Goal: Information Seeking & Learning: Learn about a topic

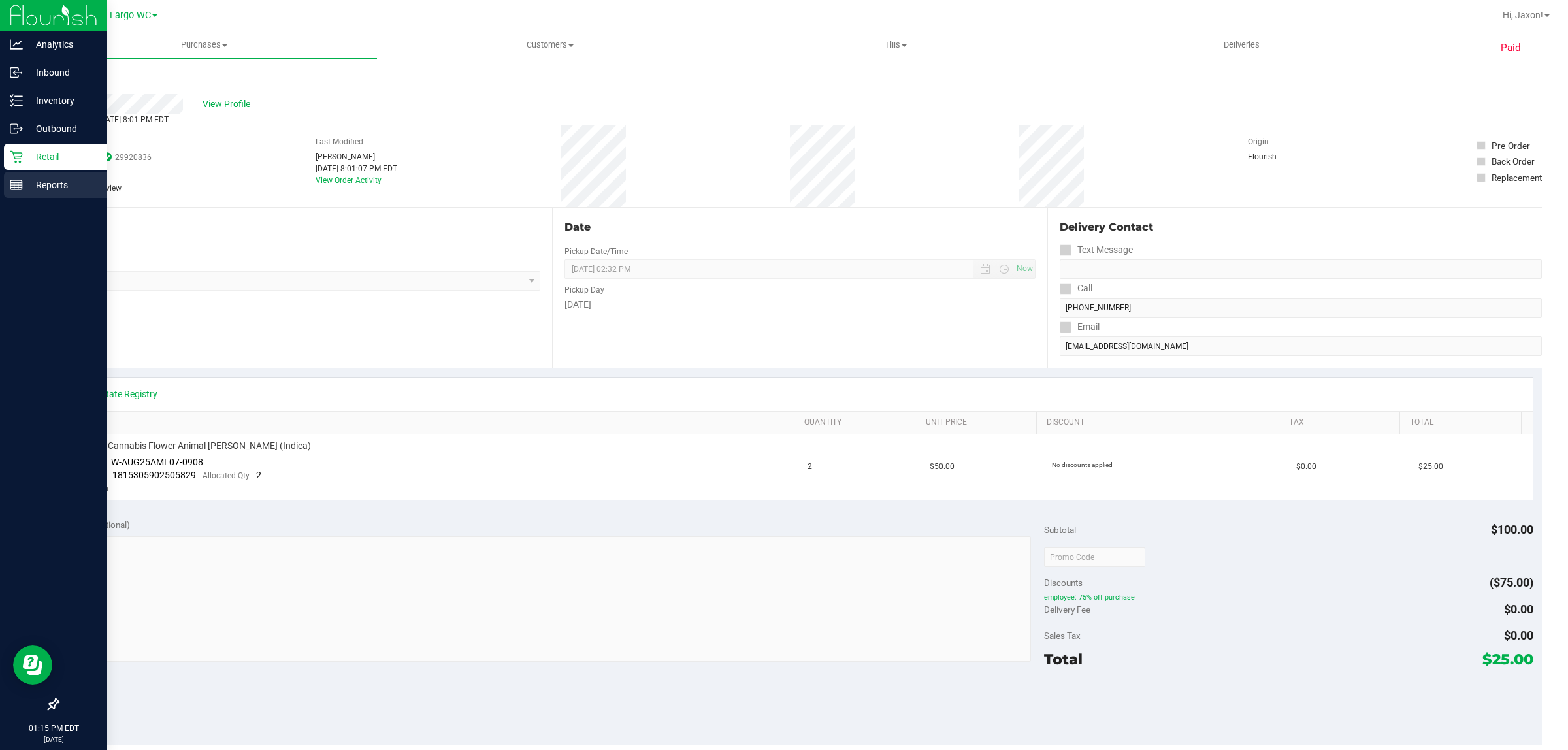
click at [37, 194] on div "Reports" at bounding box center [56, 184] width 103 height 26
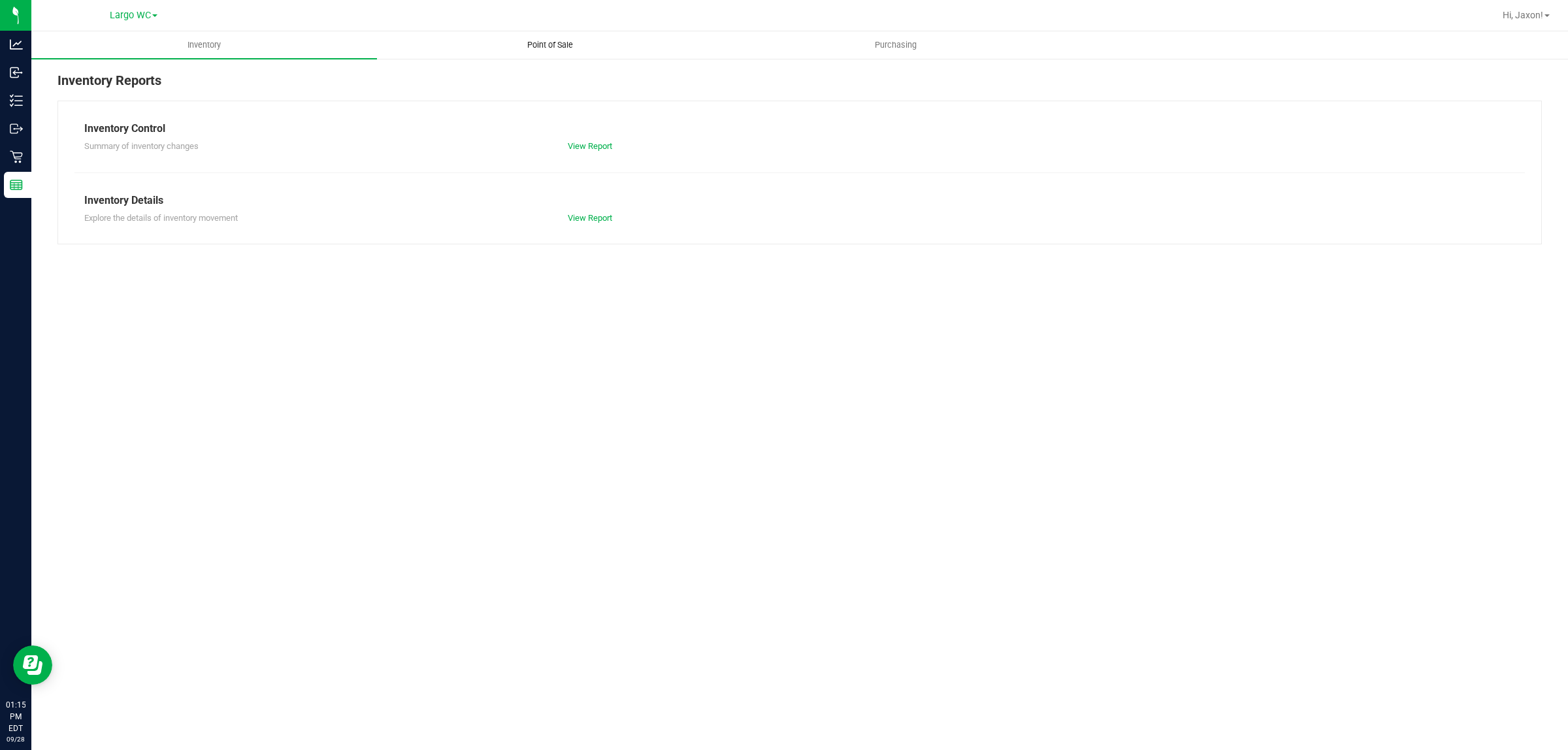
click at [534, 36] on uib-tab-heading "Point of Sale" at bounding box center [550, 45] width 345 height 26
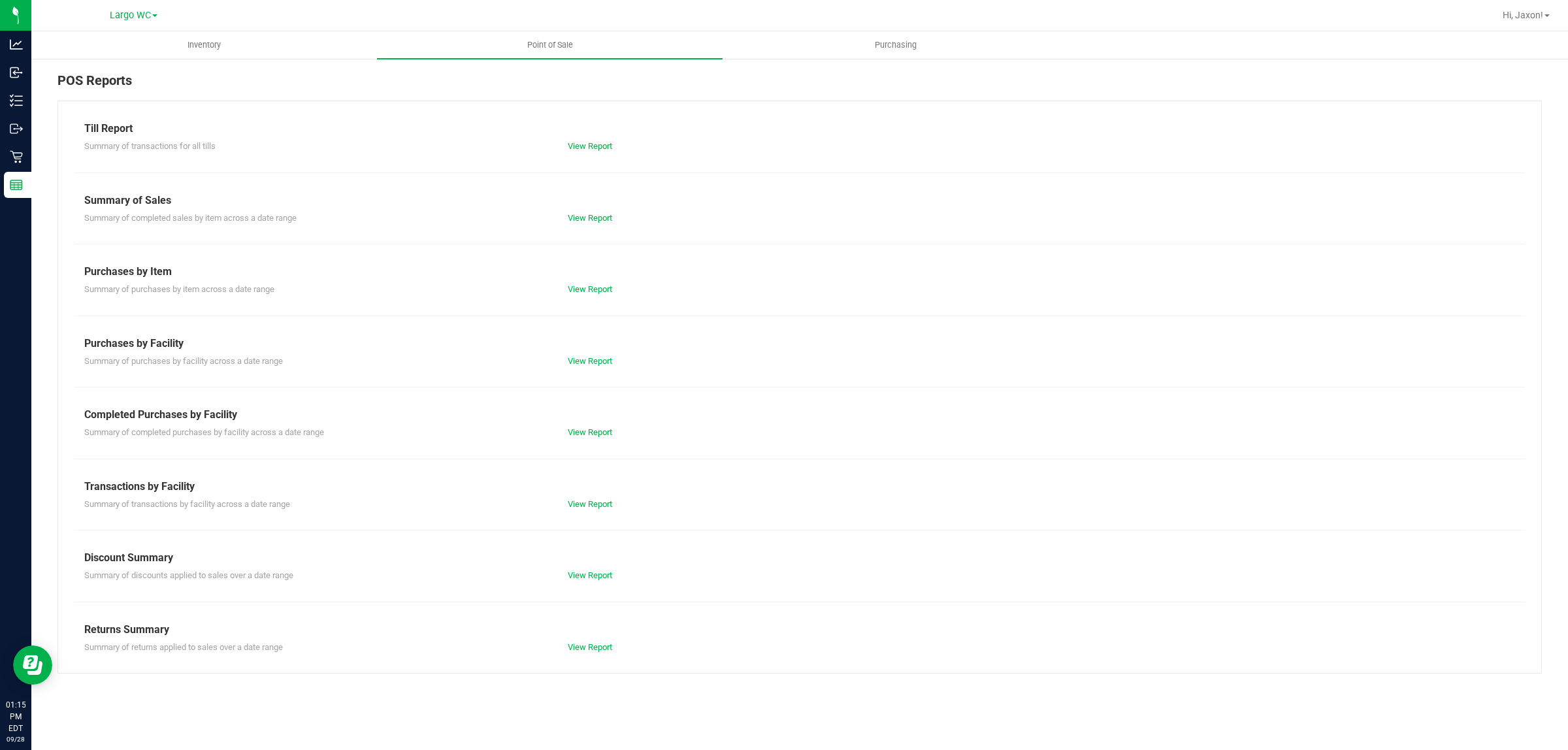
click at [576, 583] on div "Till Report Summary of transactions for all tills View Report Summary of Sales …" at bounding box center [799, 387] width 1484 height 573
drag, startPoint x: 580, startPoint y: 583, endPoint x: 583, endPoint y: 575, distance: 8.5
click at [580, 583] on div "Till Report Summary of transactions for all tills View Report Summary of Sales …" at bounding box center [799, 387] width 1484 height 573
click at [583, 575] on link "View Report" at bounding box center [590, 576] width 44 height 10
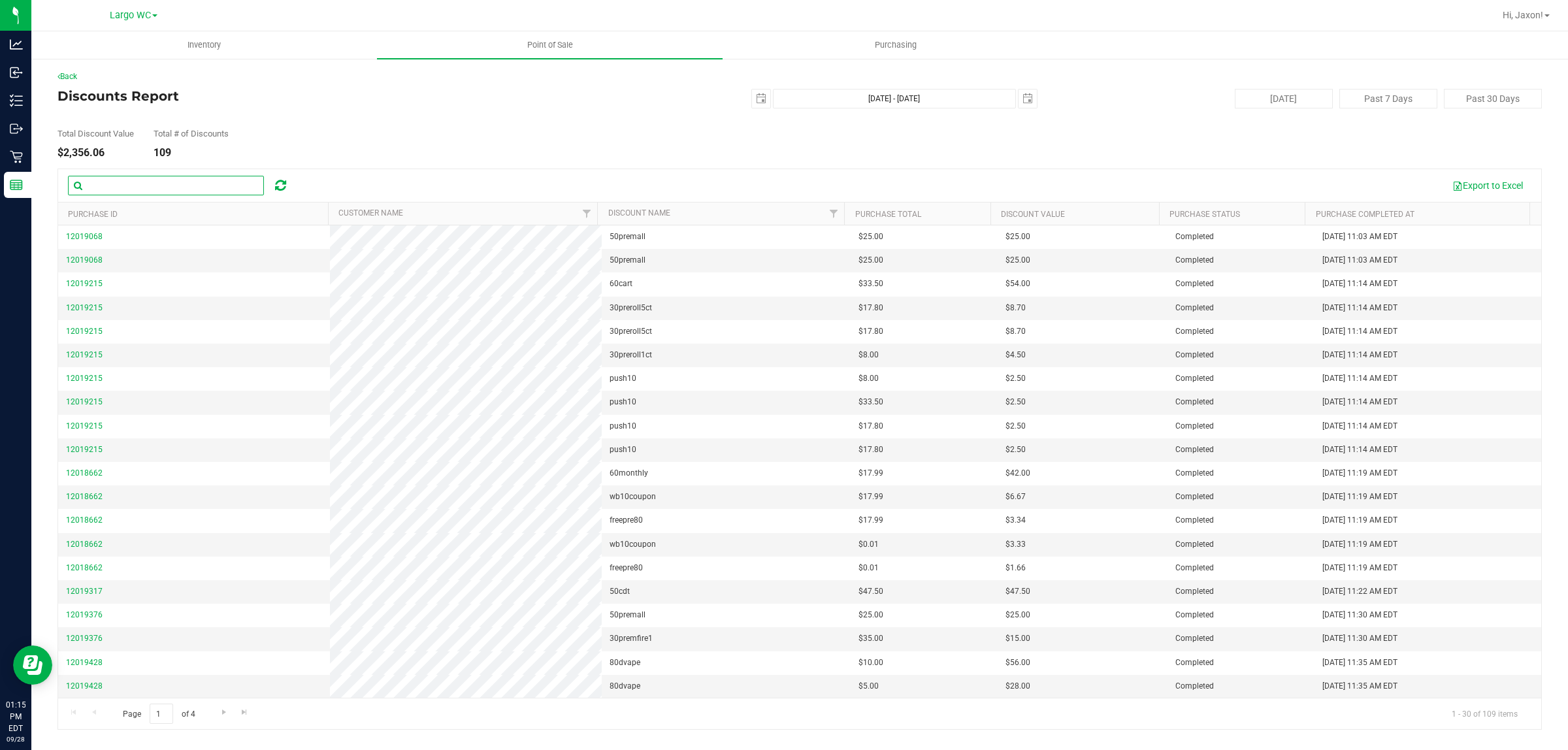
click at [180, 183] on input "text" at bounding box center [166, 186] width 196 height 20
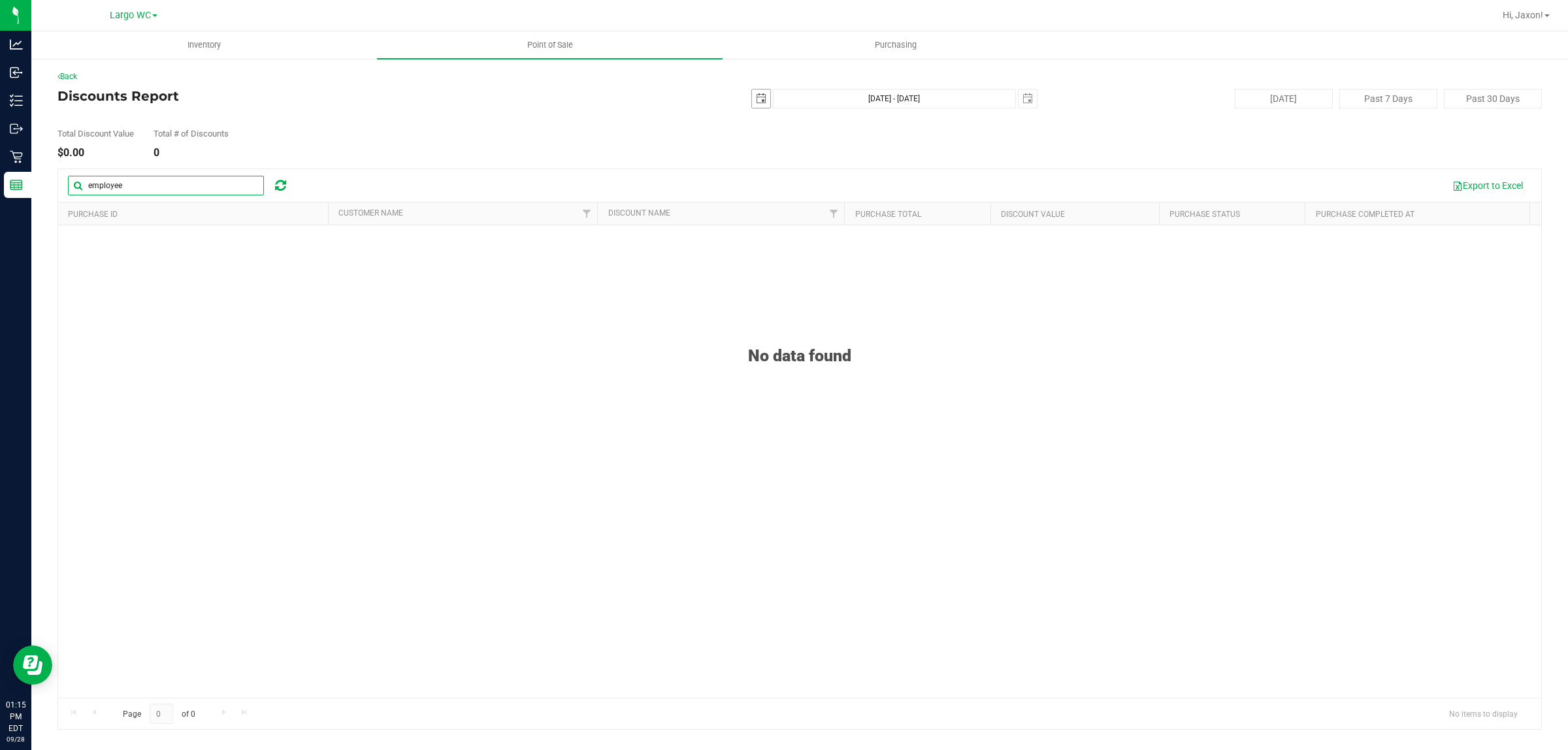
click at [768, 95] on span "select" at bounding box center [761, 99] width 18 height 18
type input "employee"
click at [766, 230] on link "21" at bounding box center [763, 232] width 19 height 20
type input "2025-09-21"
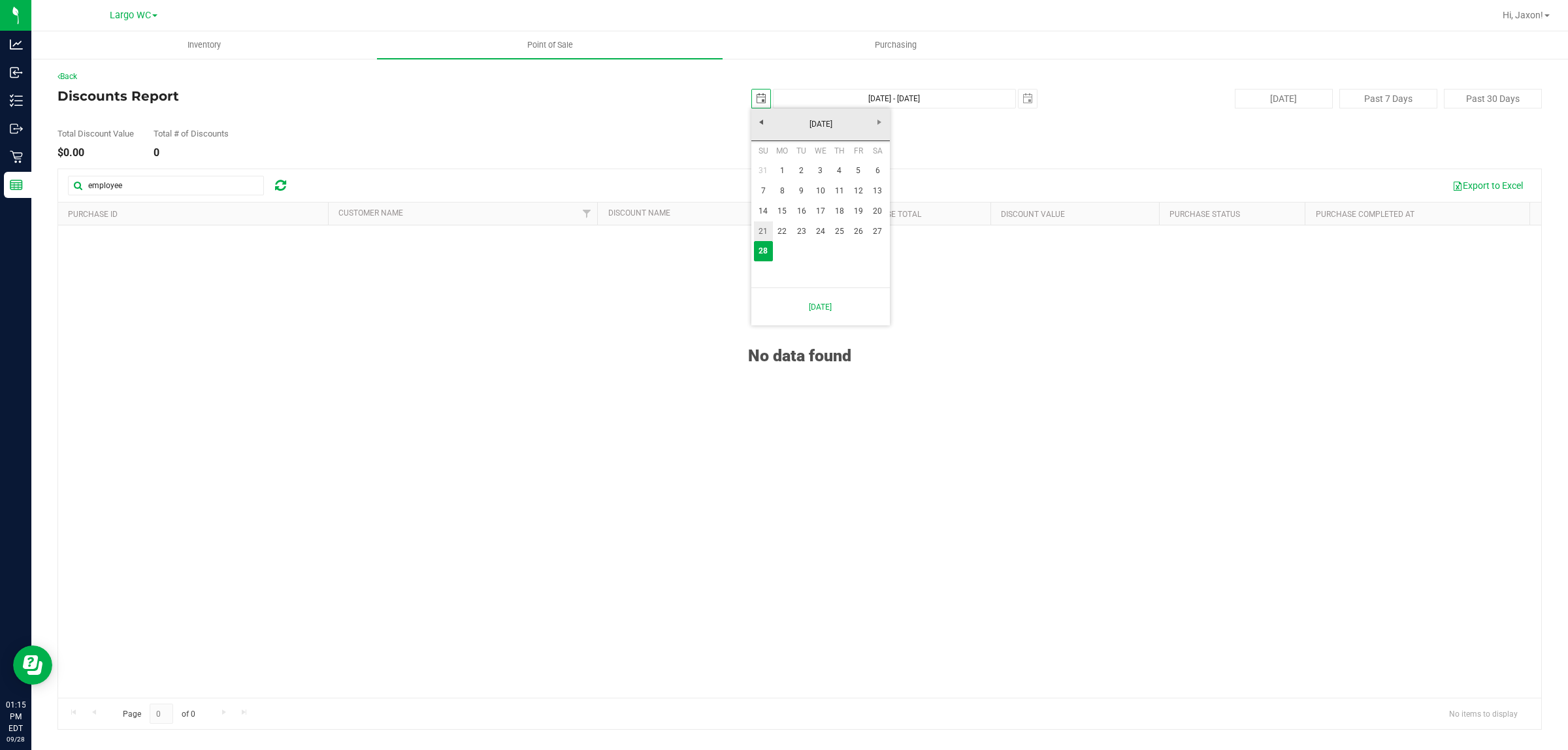
type input "Sep 21, 2025 - Sep 28, 2025"
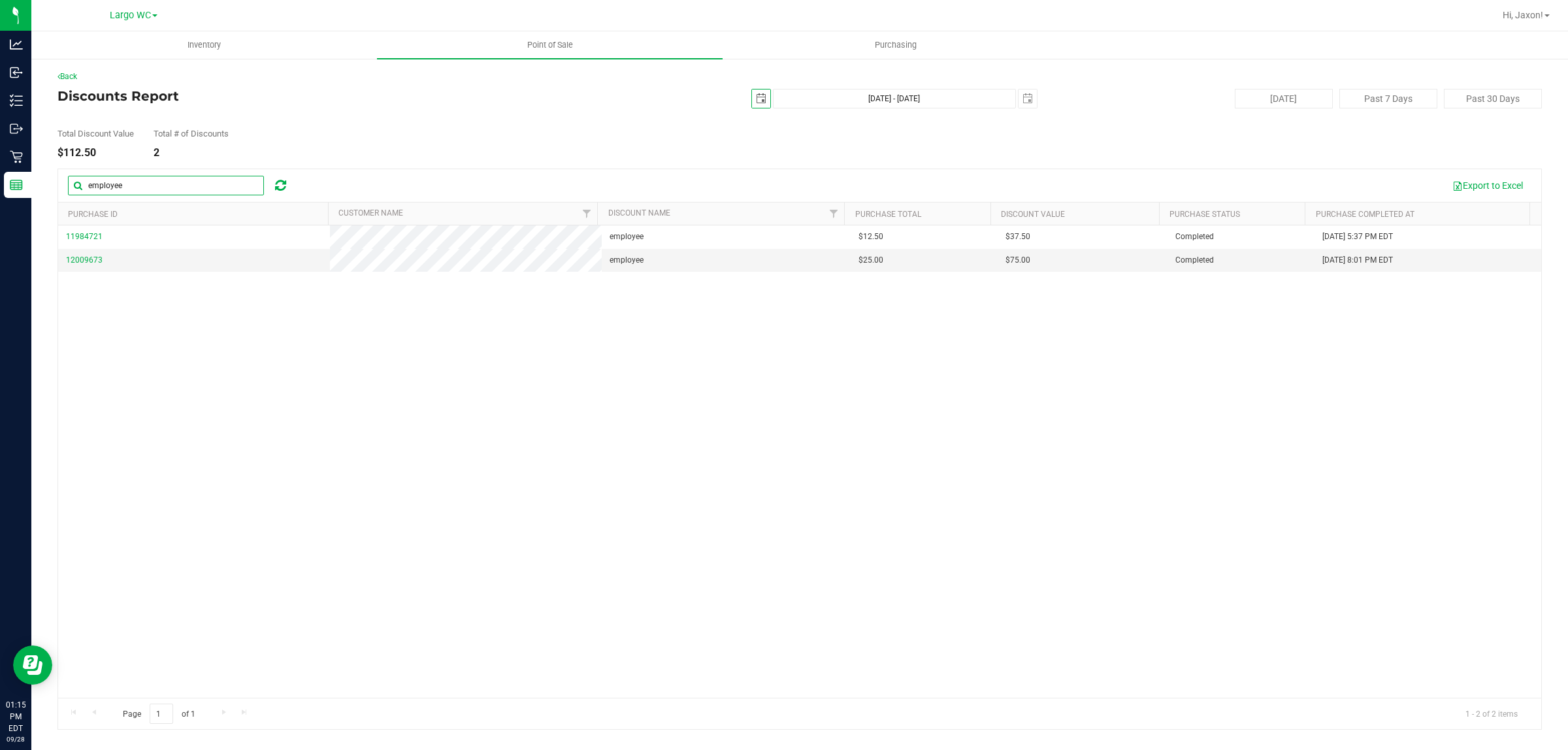
click at [137, 187] on input "employee" at bounding box center [166, 186] width 196 height 20
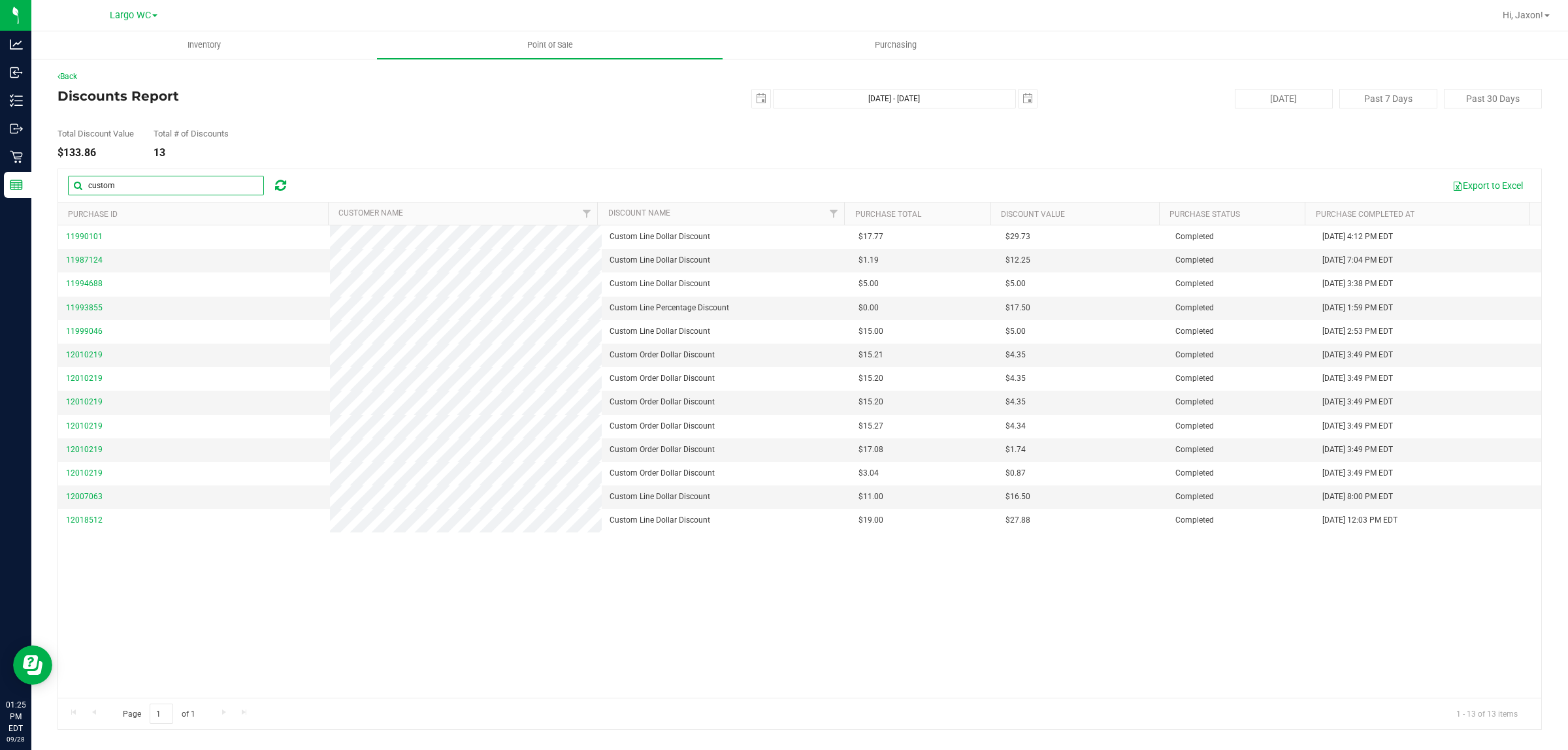
click at [158, 176] on input "custom" at bounding box center [166, 186] width 196 height 20
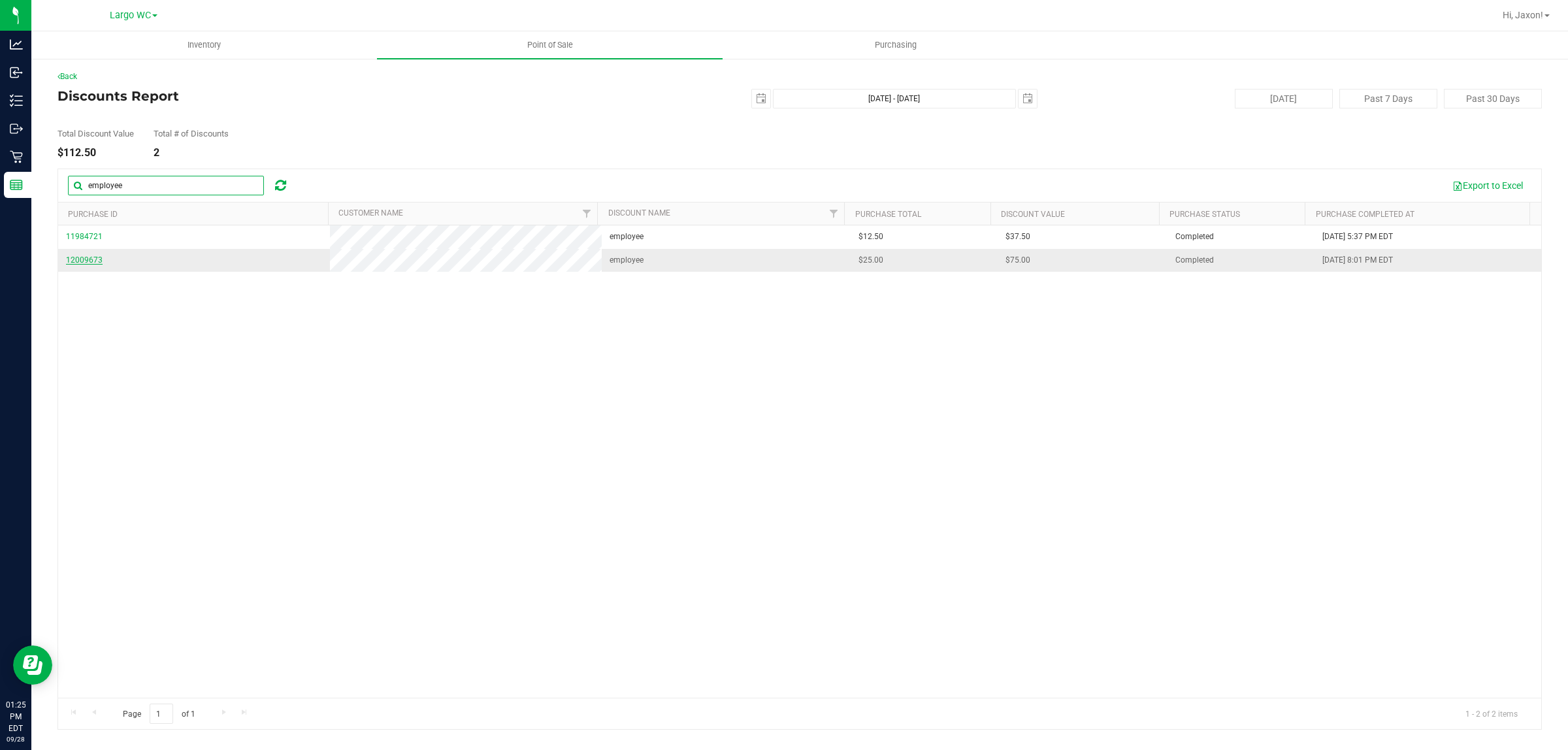
type input "employee"
click at [87, 260] on span "12009673" at bounding box center [84, 260] width 37 height 9
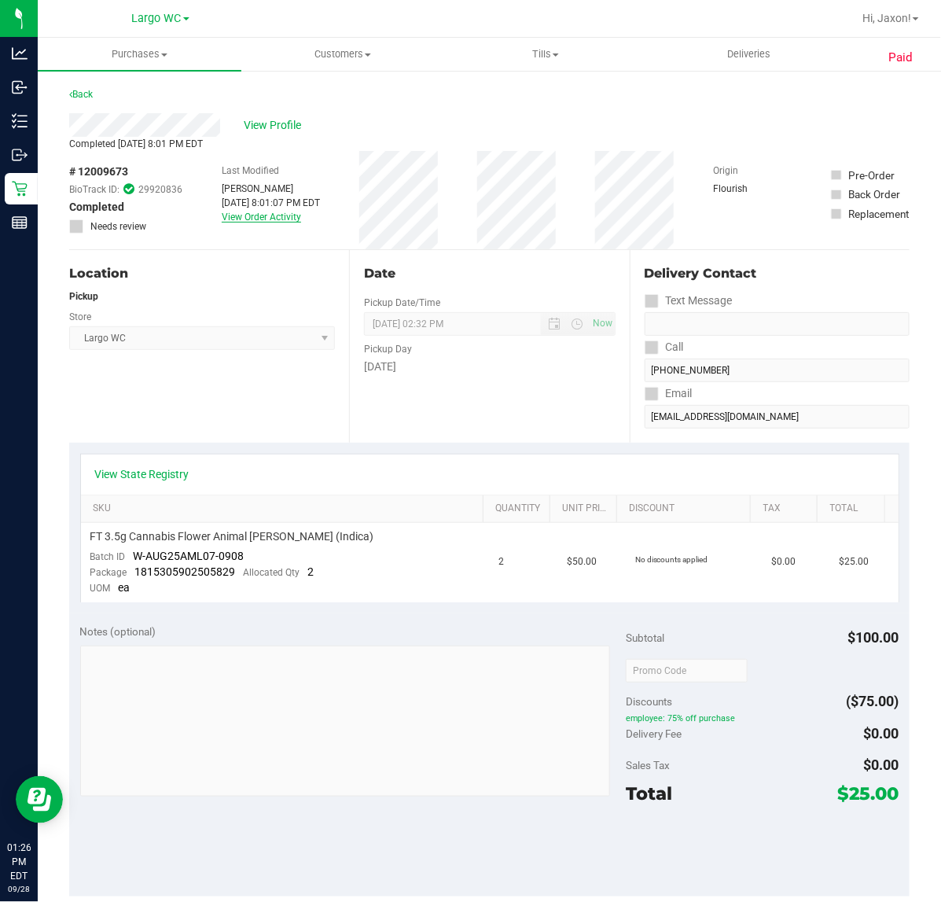
click at [260, 213] on link "View Order Activity" at bounding box center [261, 217] width 79 height 11
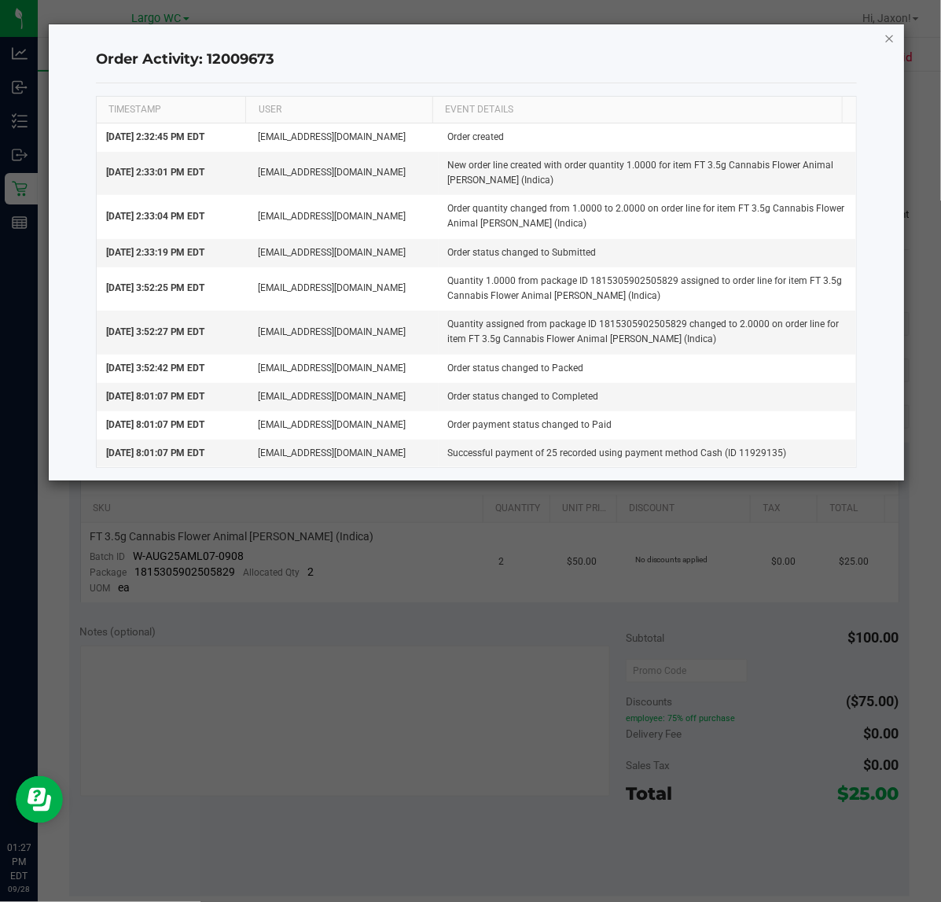
click at [890, 34] on icon "button" at bounding box center [890, 37] width 11 height 19
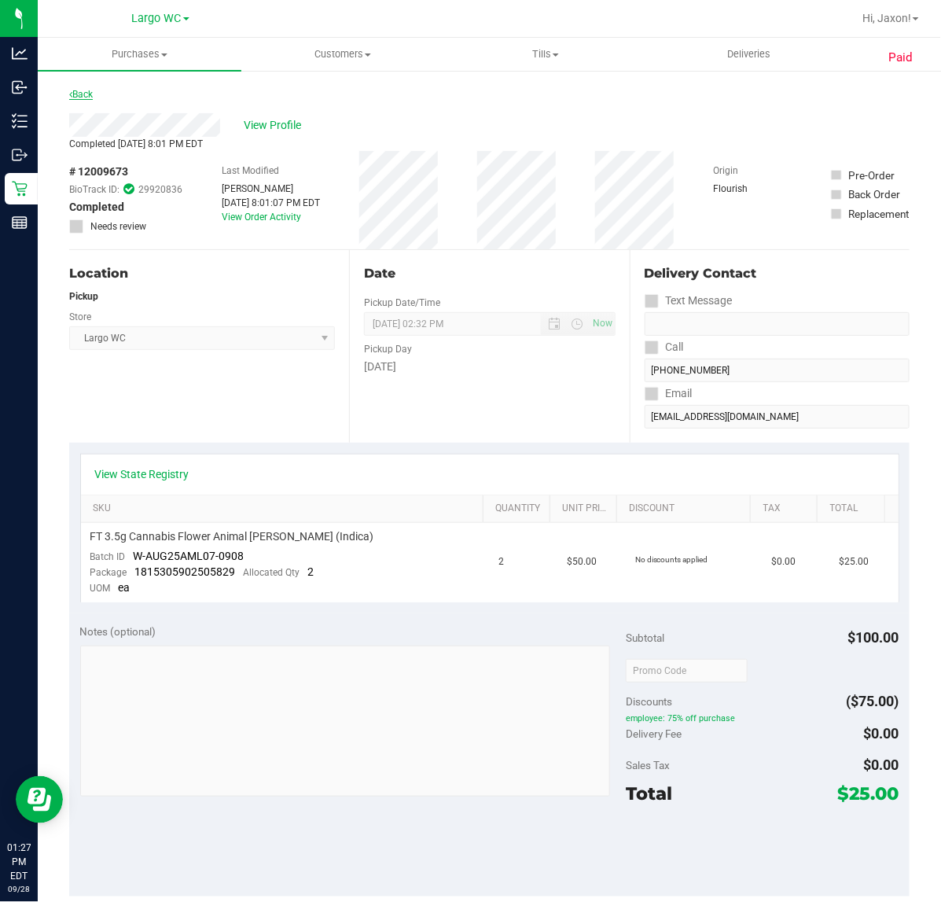
click at [81, 94] on link "Back" at bounding box center [81, 94] width 24 height 11
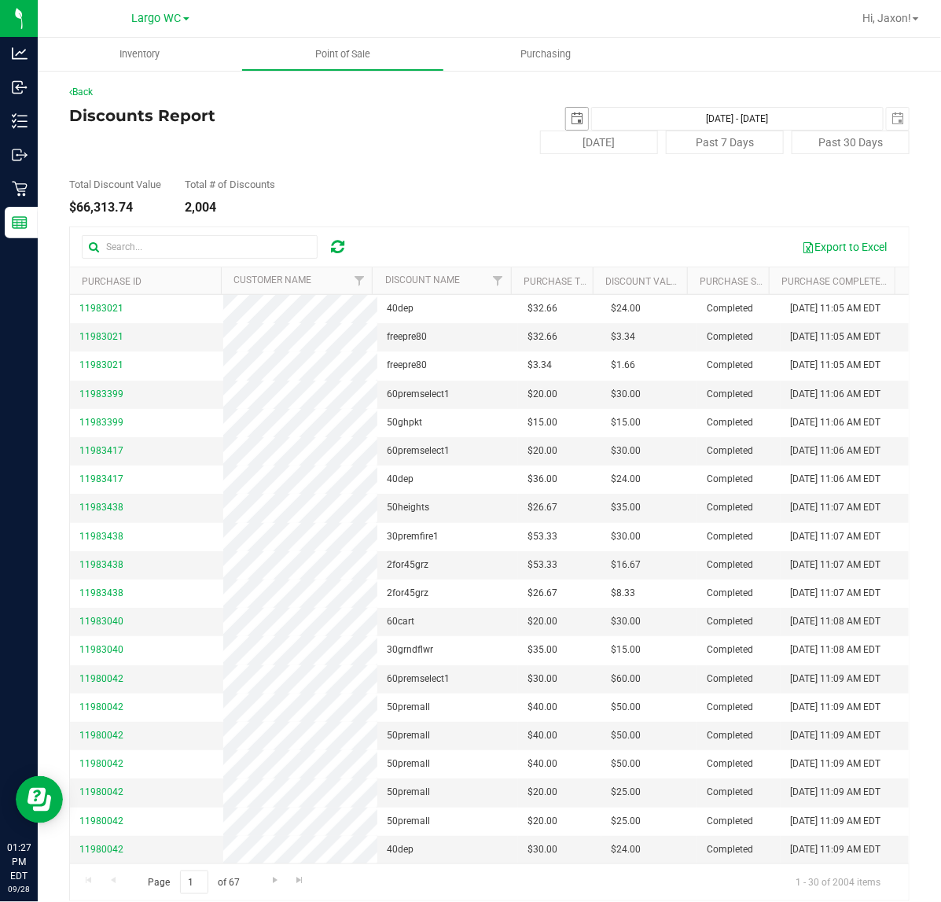
click at [566, 120] on span "select" at bounding box center [577, 119] width 22 height 22
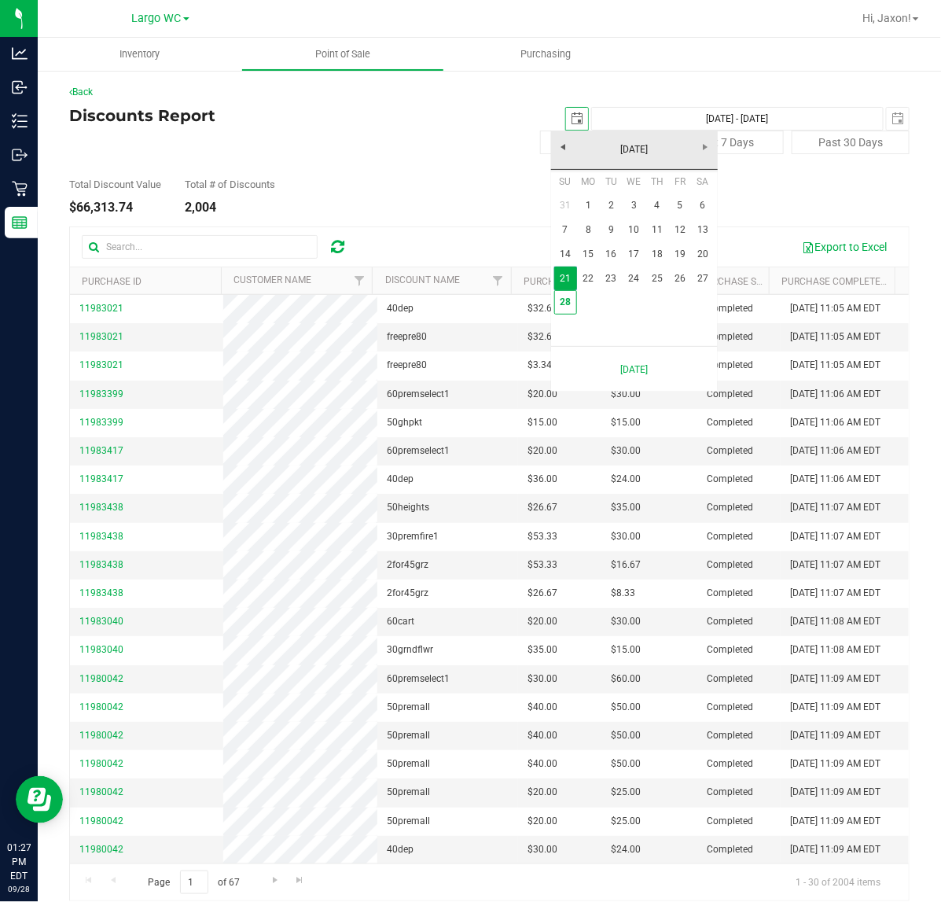
scroll to position [0, 39]
click at [480, 193] on div "Total Discount Value $66,313.74 Total # of Discounts 2,004" at bounding box center [489, 184] width 841 height 60
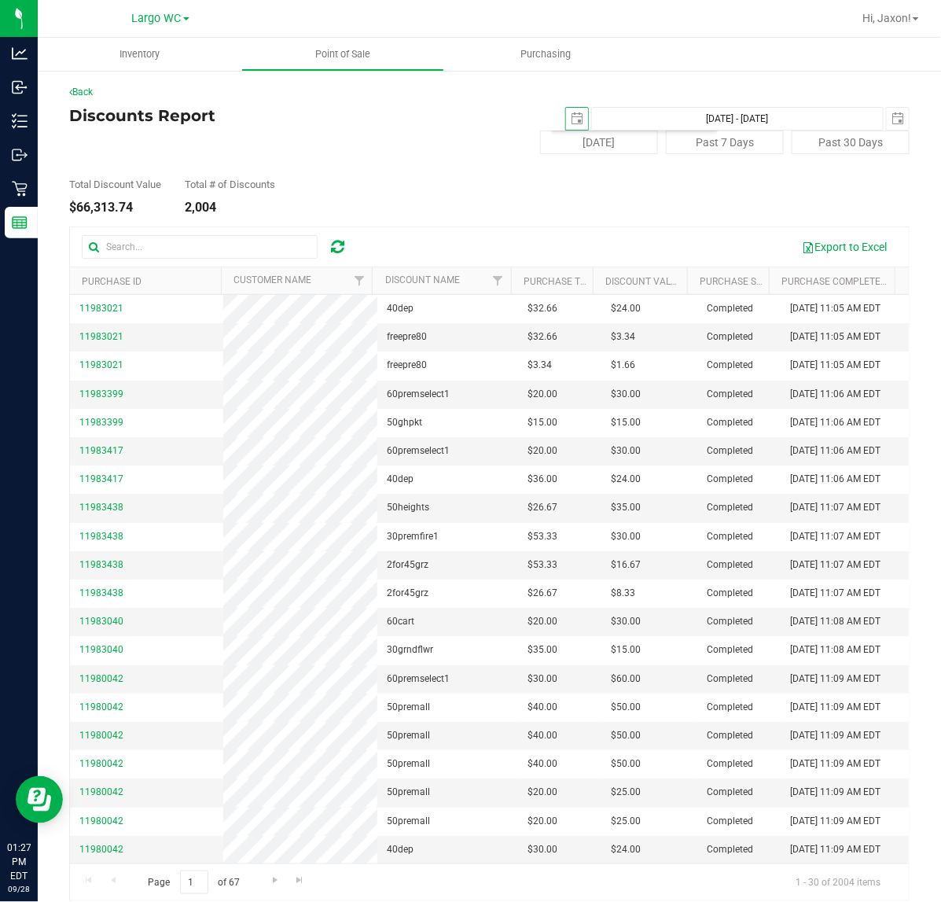
scroll to position [0, 0]
click at [242, 256] on input "text" at bounding box center [200, 247] width 236 height 24
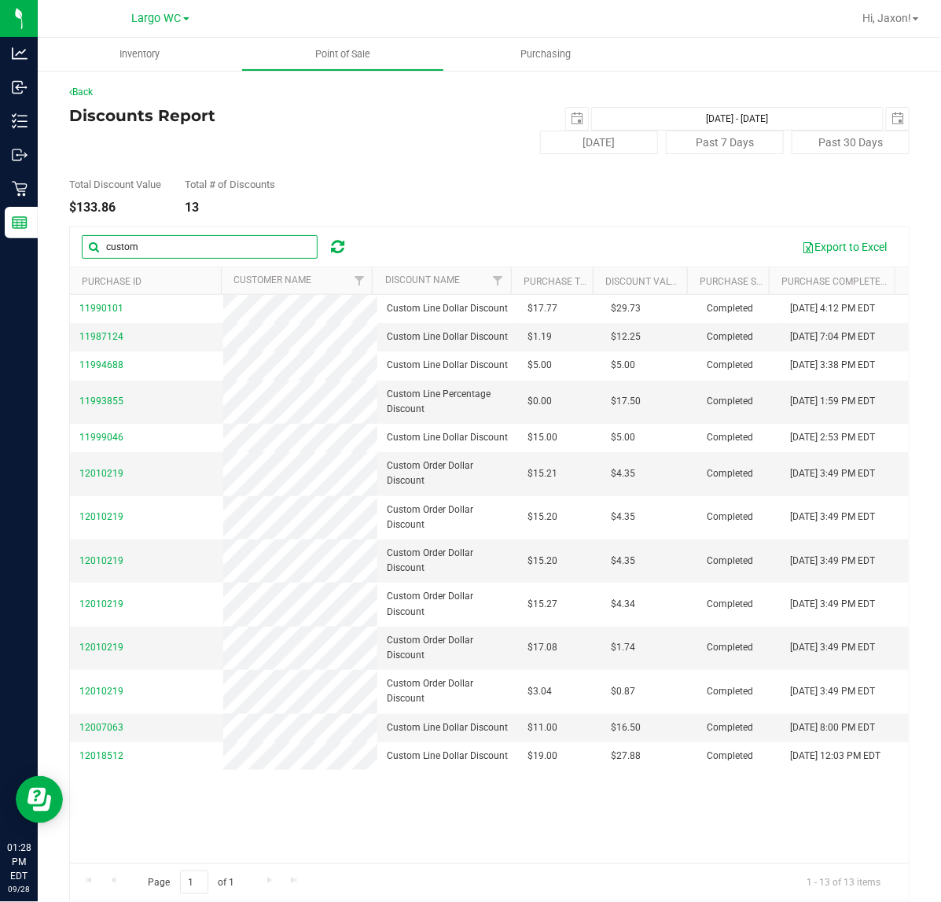
type input "custom"
click at [555, 102] on div "Back Discounts Report 2025-09-21 Sep 21, 2025 - Sep 28, 2025 2025-09-28 Today P…" at bounding box center [489, 493] width 841 height 816
click at [571, 116] on span "select" at bounding box center [577, 118] width 13 height 13
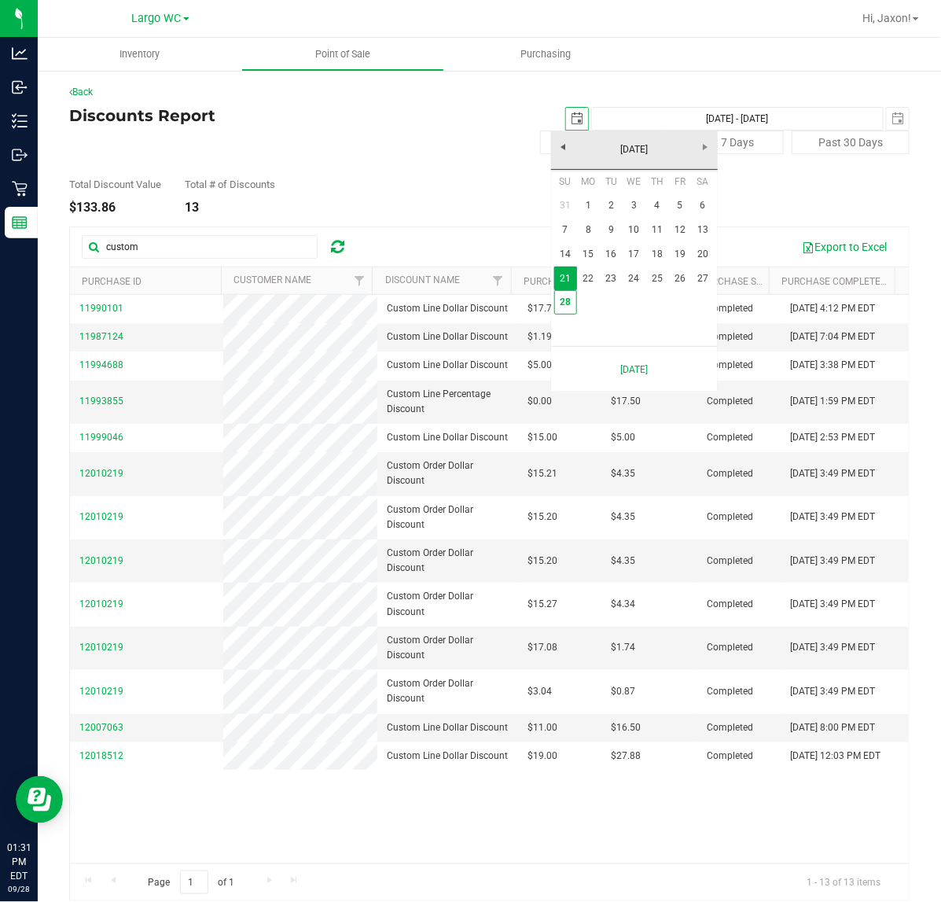
scroll to position [0, 39]
click at [635, 275] on link "24" at bounding box center [634, 279] width 23 height 24
type input "2025-09-24"
type input "Sep 24, 2025 - Sep 28, 2025"
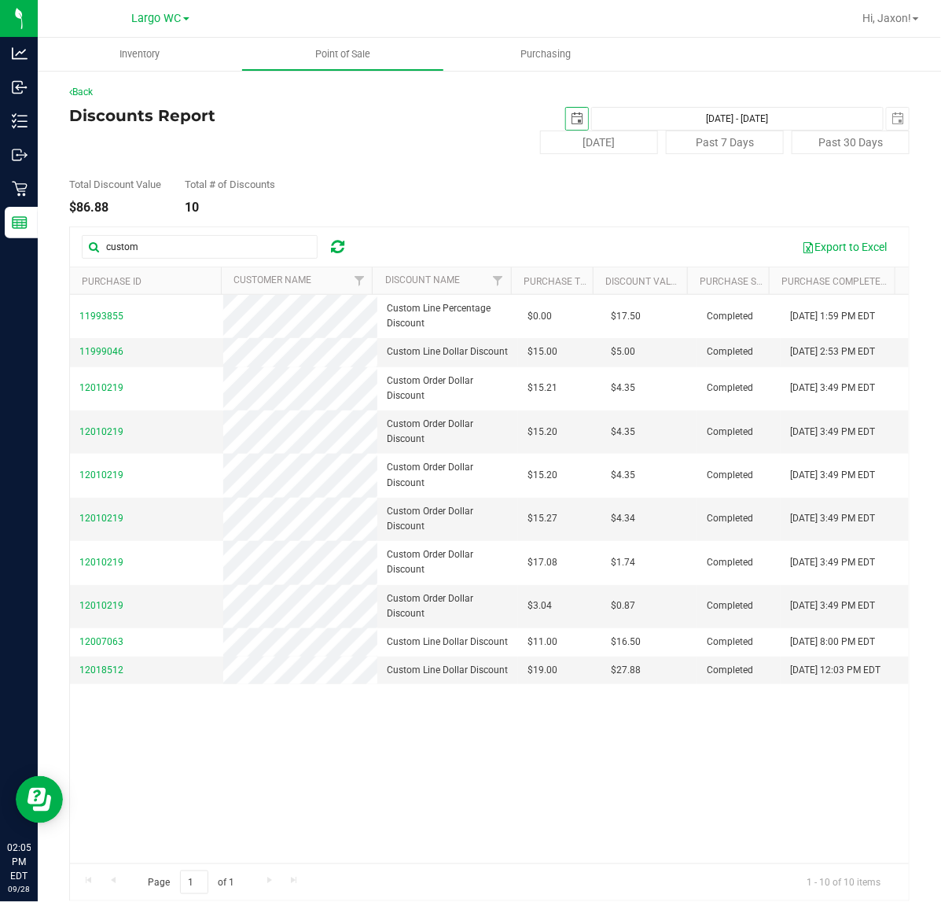
click at [571, 118] on span "select" at bounding box center [577, 118] width 13 height 13
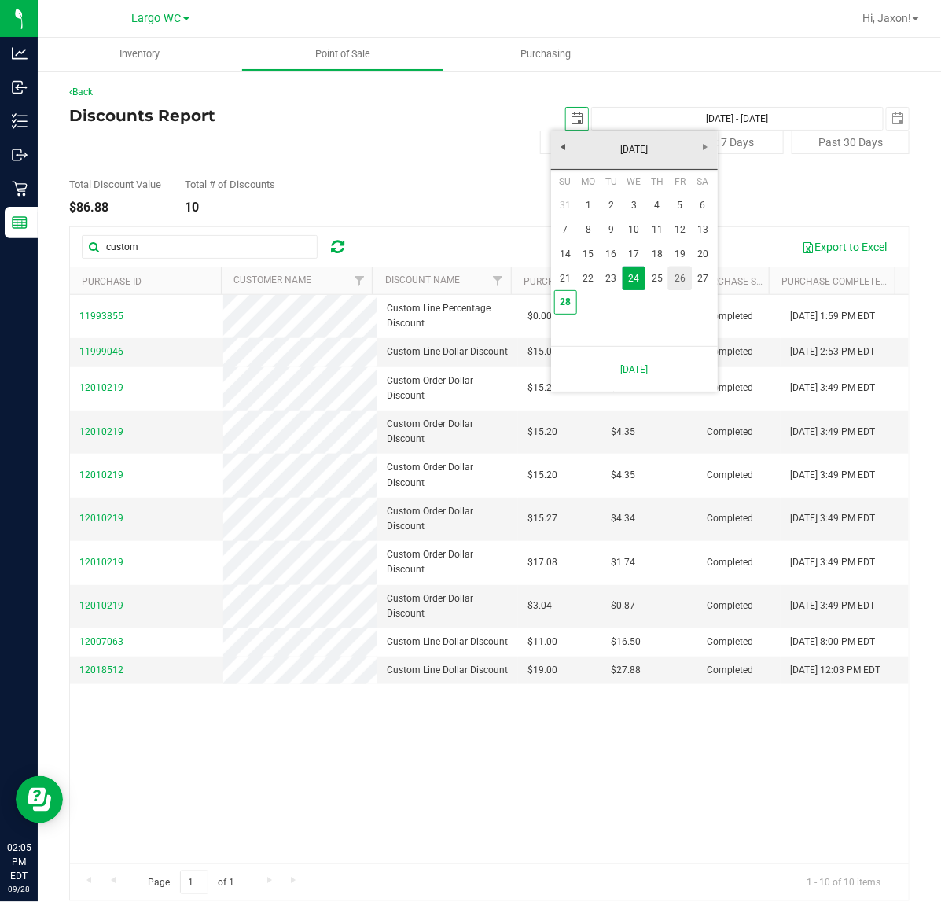
click at [674, 279] on link "26" at bounding box center [680, 279] width 23 height 24
type input "2025-09-26"
type input "Sep 26, 2025 - Sep 28, 2025"
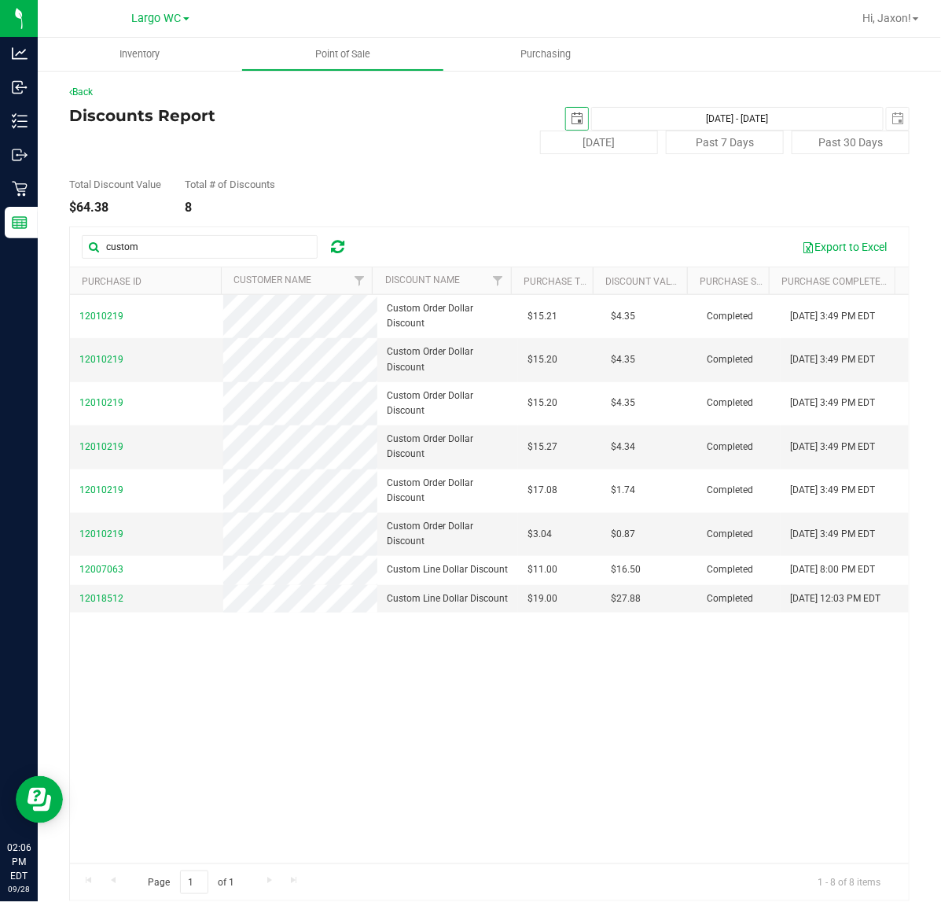
scroll to position [0, 45]
type input "2025-09-26"
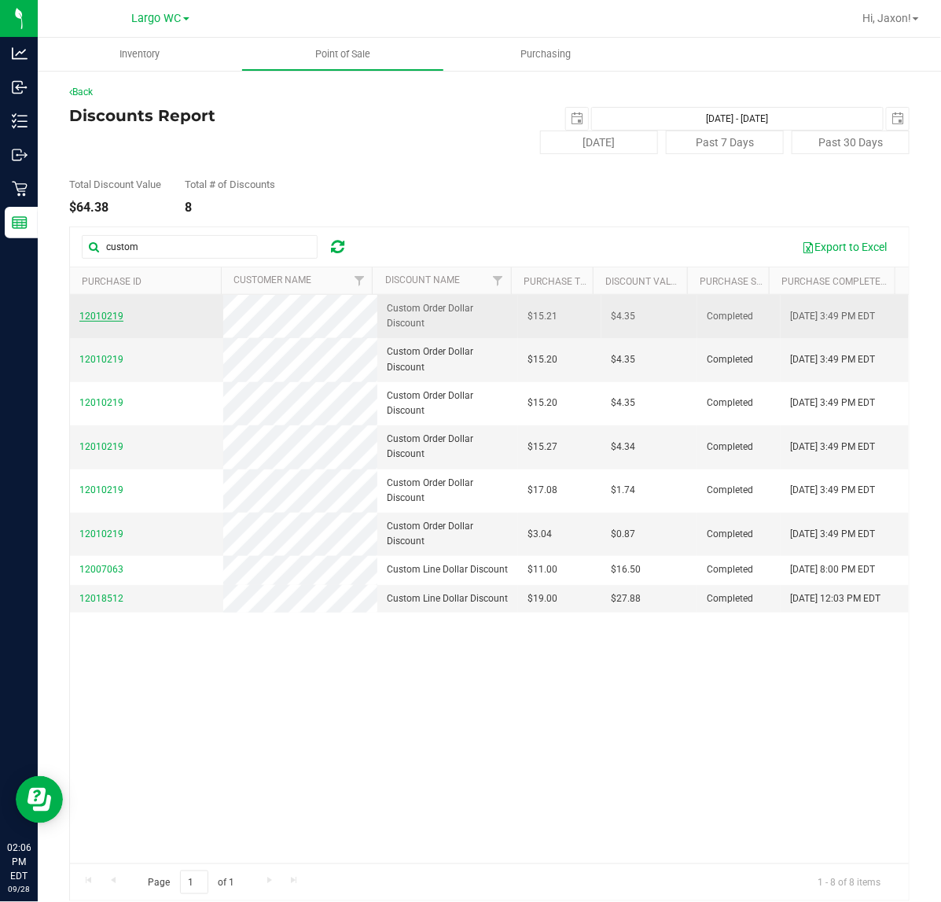
click at [98, 321] on span "12010219" at bounding box center [101, 316] width 44 height 11
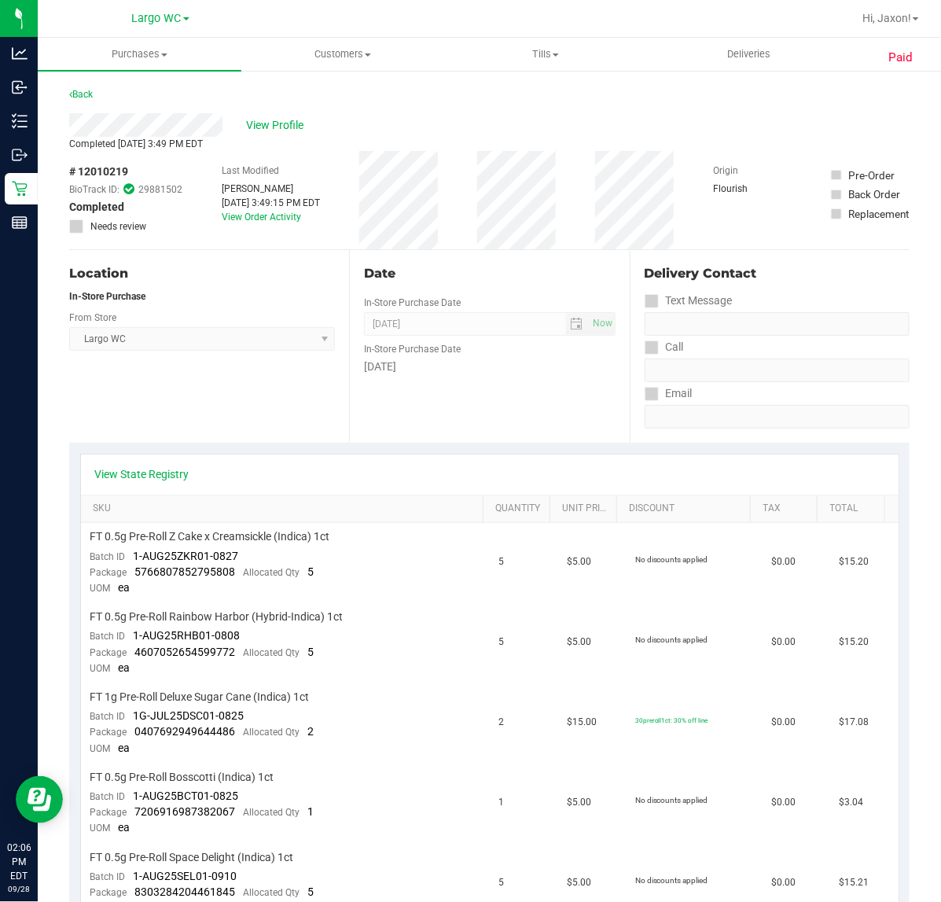
click at [83, 85] on div "Back" at bounding box center [81, 94] width 24 height 19
click at [83, 92] on link "Back" at bounding box center [81, 94] width 24 height 11
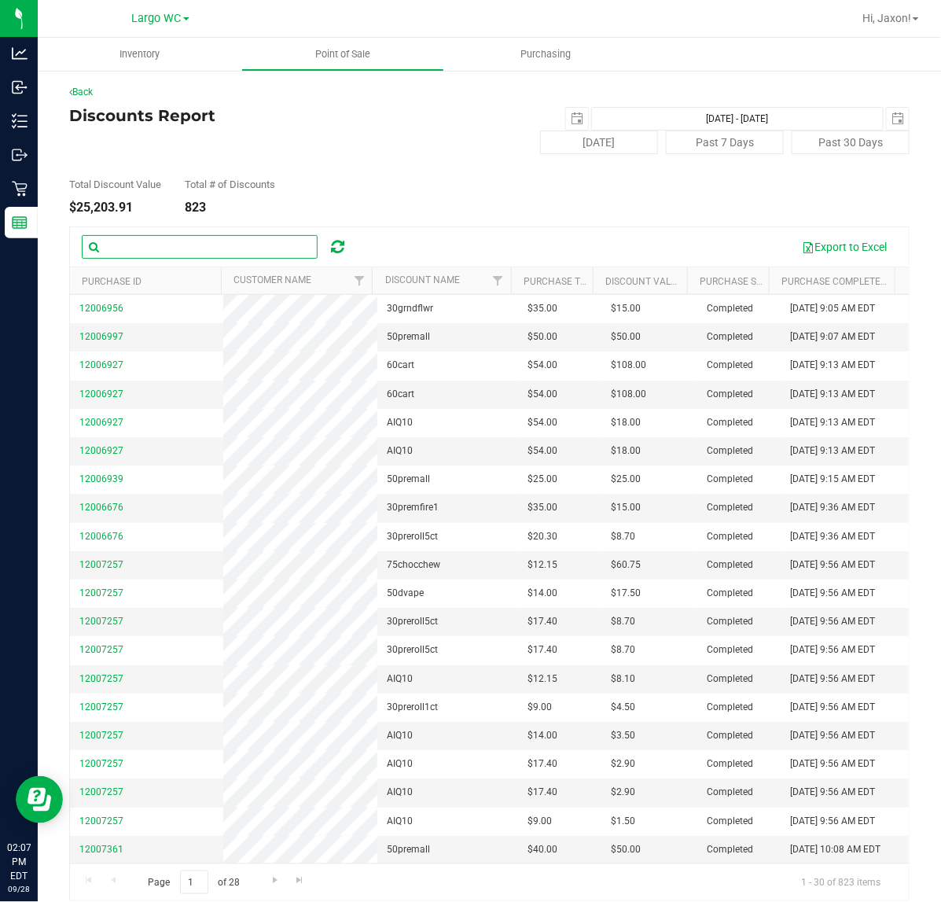
click at [209, 246] on input "text" at bounding box center [200, 247] width 236 height 24
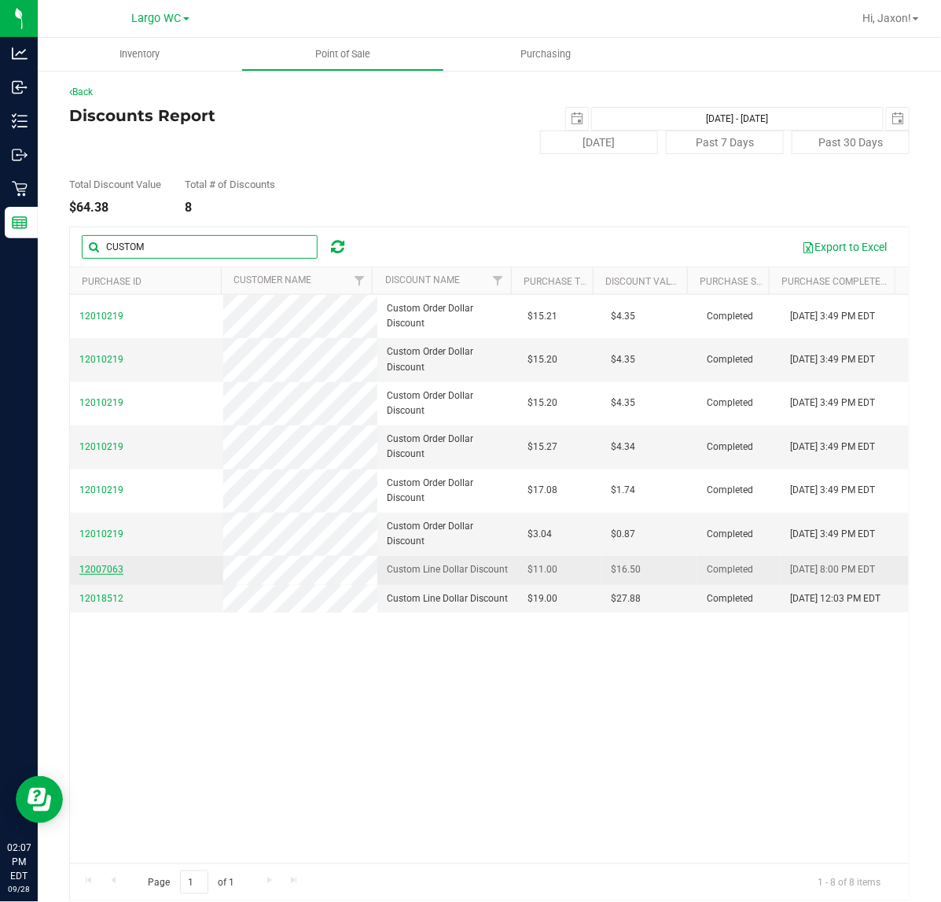
type input "CUSTOM"
click at [93, 575] on span "12007063" at bounding box center [101, 569] width 44 height 11
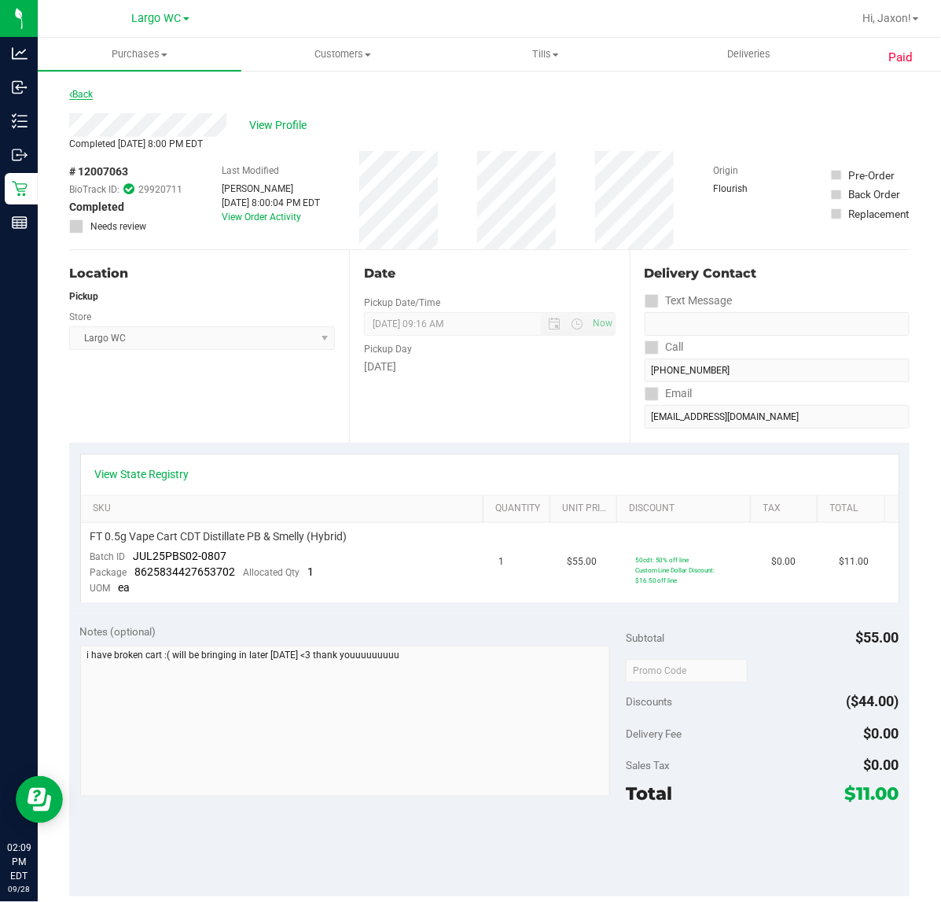
click at [83, 89] on link "Back" at bounding box center [81, 94] width 24 height 11
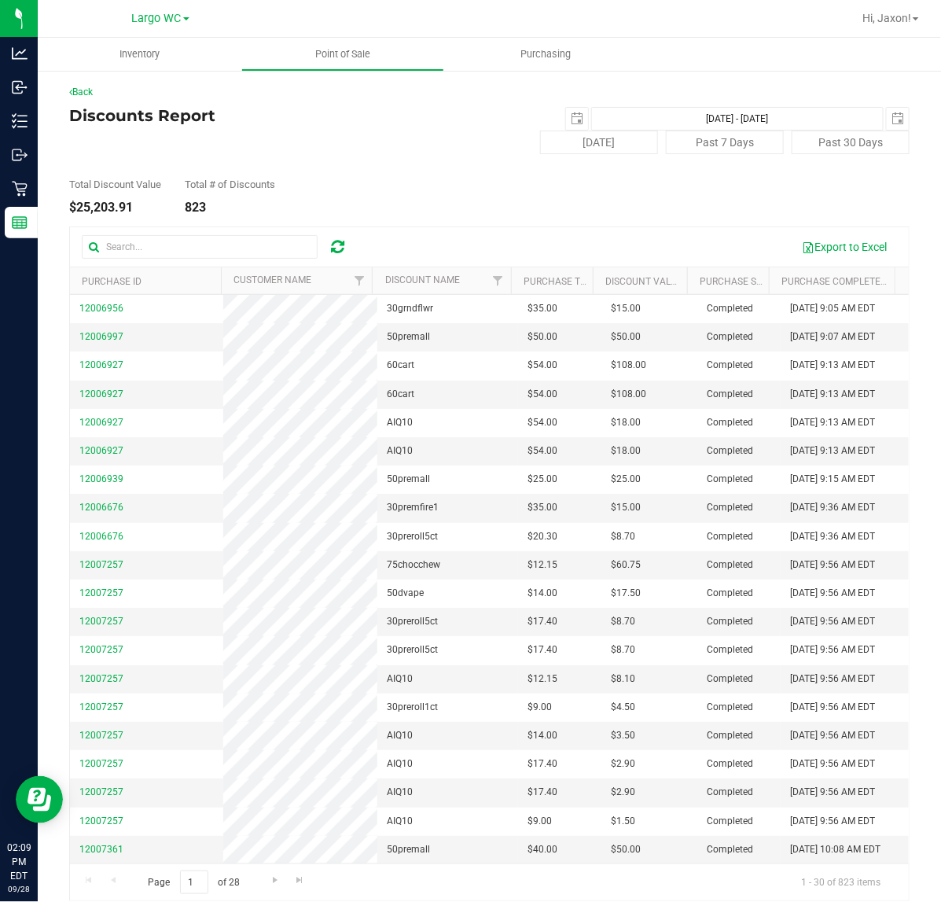
click at [185, 224] on div "Back Discounts Report 2025-09-26 Sep 26, 2025 - Sep 28, 2025 2025-09-28 Today P…" at bounding box center [489, 493] width 841 height 816
click at [183, 236] on input "text" at bounding box center [200, 247] width 236 height 24
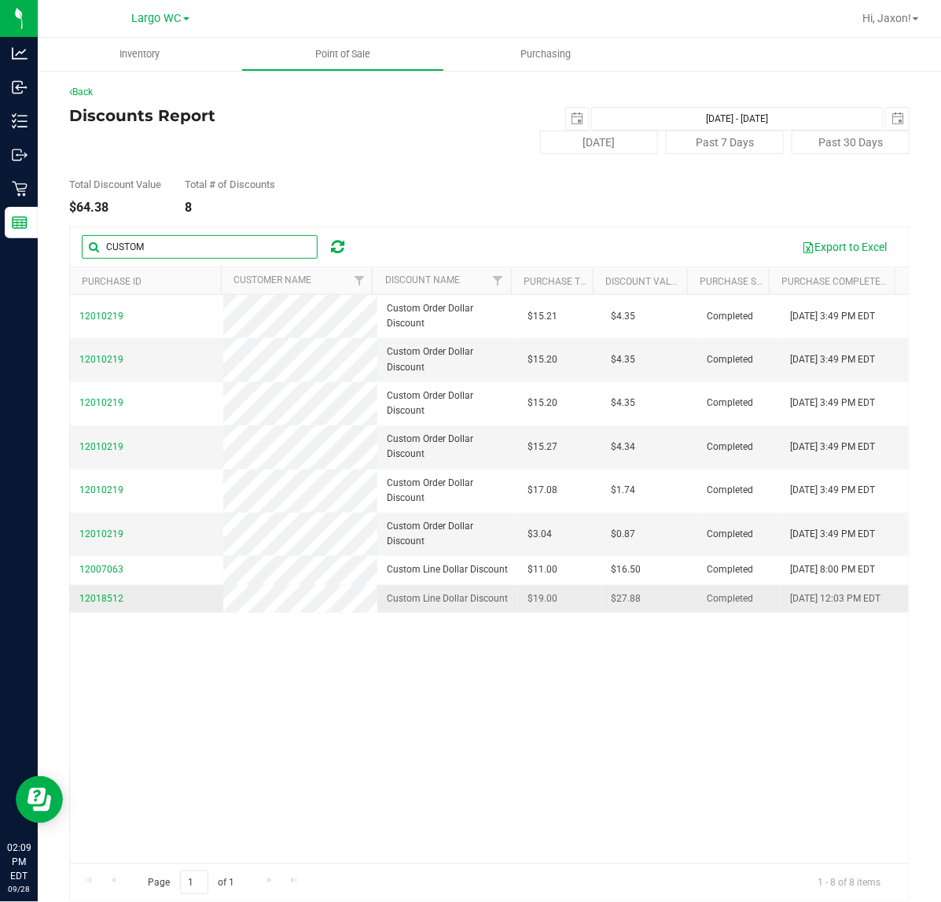
type input "CUSTOM"
click at [105, 606] on span "12018512" at bounding box center [101, 598] width 44 height 15
click at [108, 604] on span "12018512" at bounding box center [101, 598] width 44 height 11
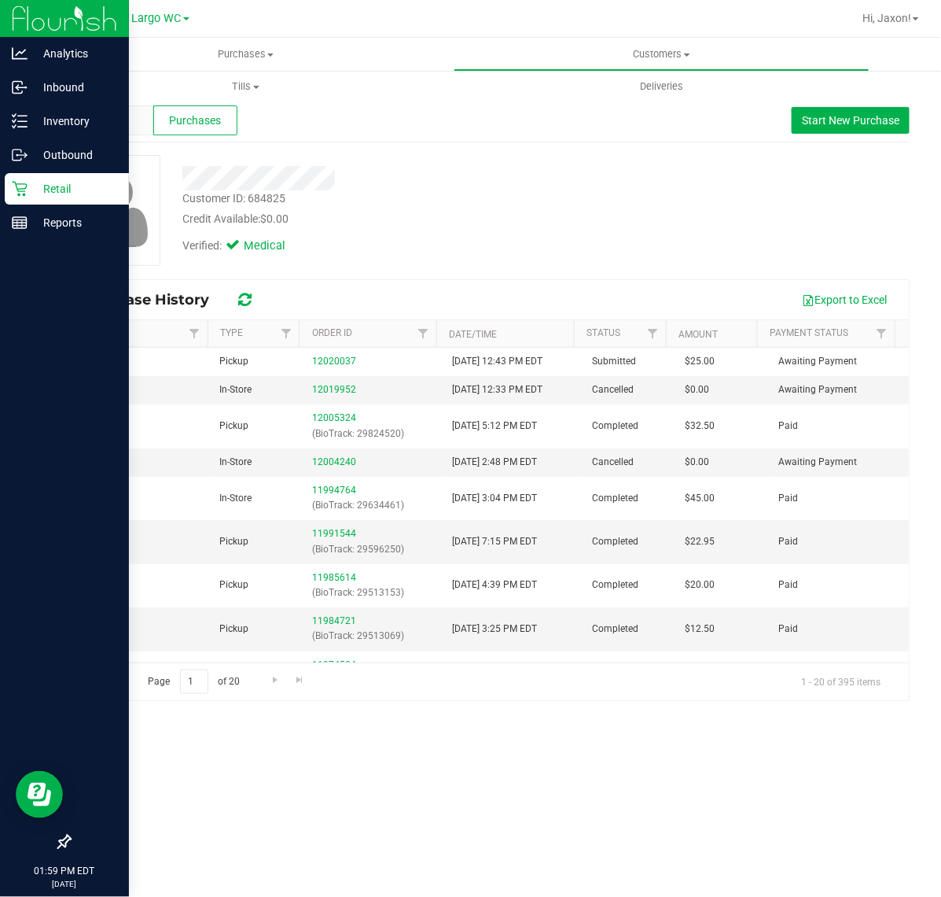
click at [28, 190] on p "Retail" at bounding box center [75, 188] width 94 height 19
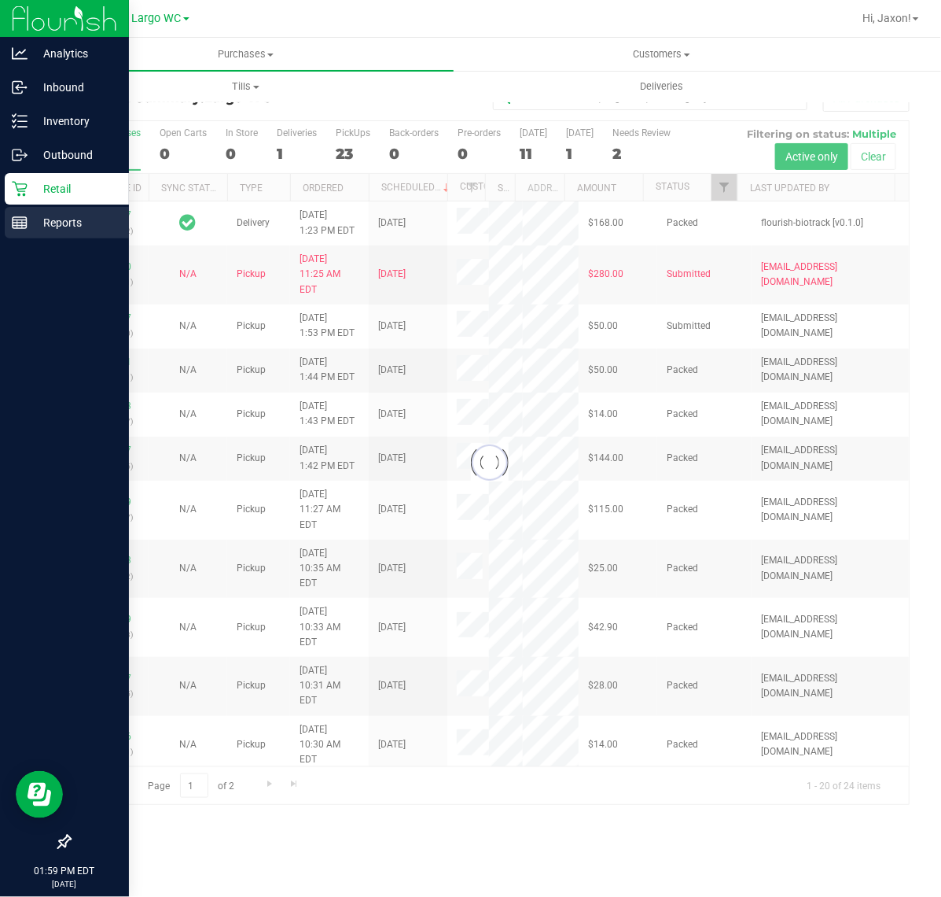
click at [17, 223] on line at bounding box center [20, 223] width 14 height 0
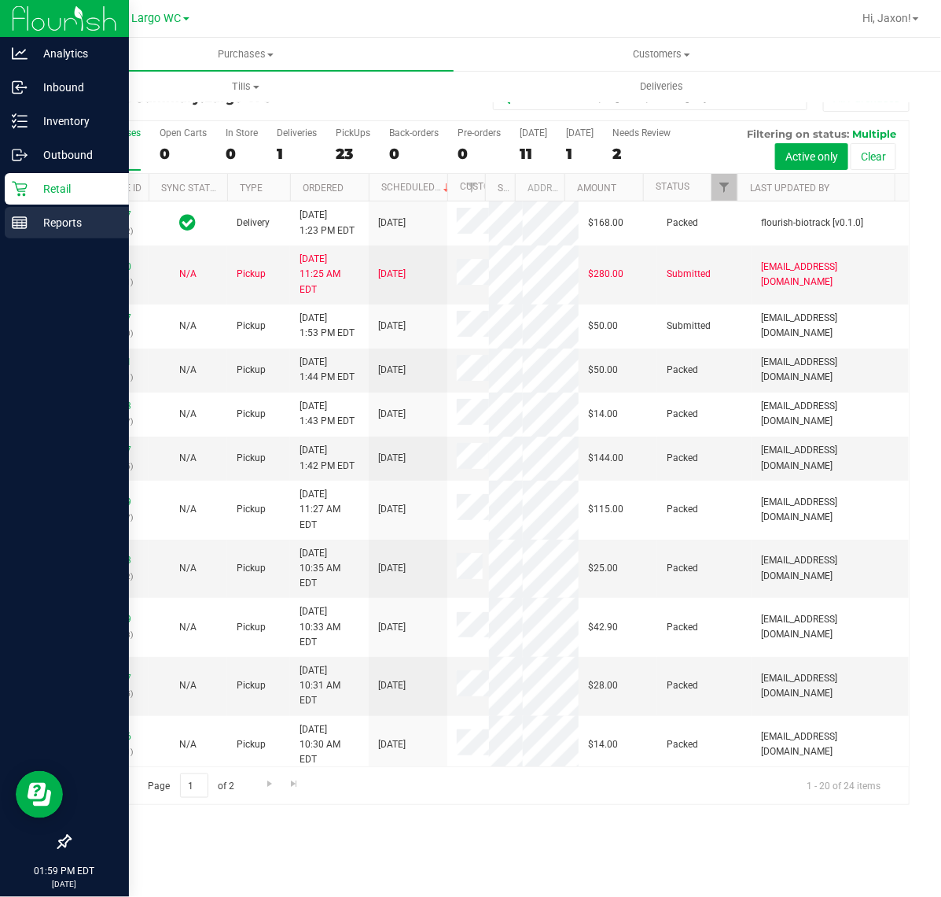
click at [8, 226] on div "Reports" at bounding box center [67, 222] width 124 height 31
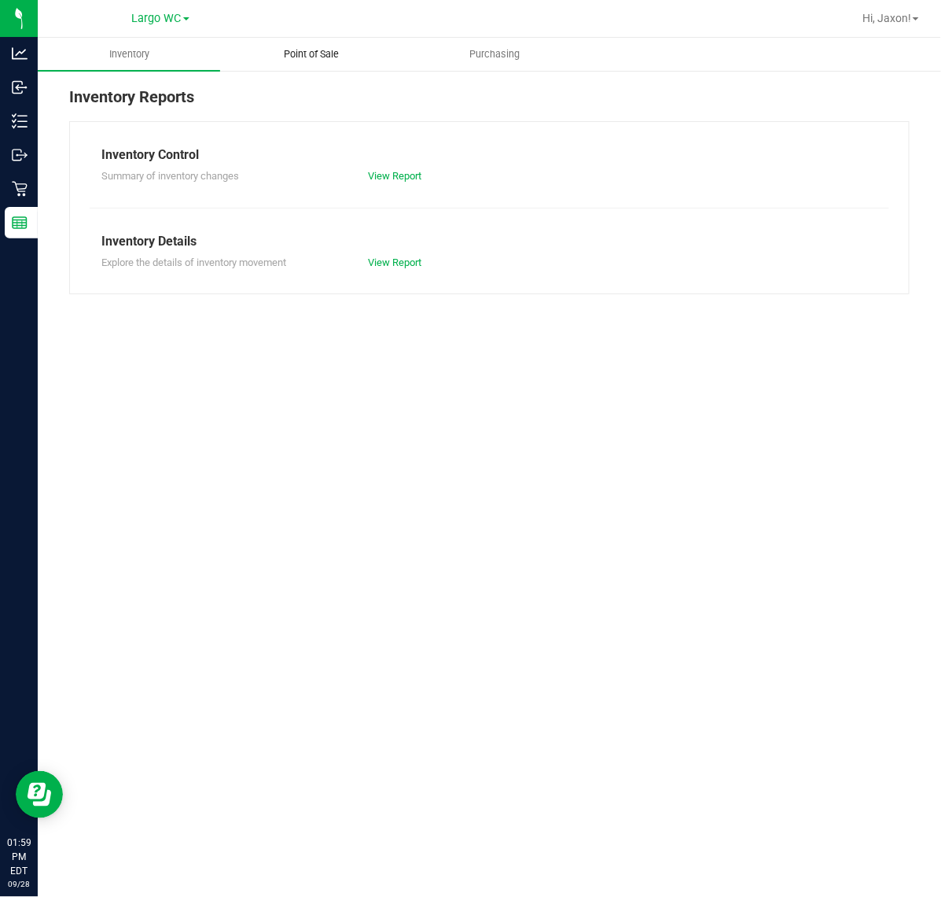
click at [301, 55] on span "Point of Sale" at bounding box center [312, 54] width 98 height 14
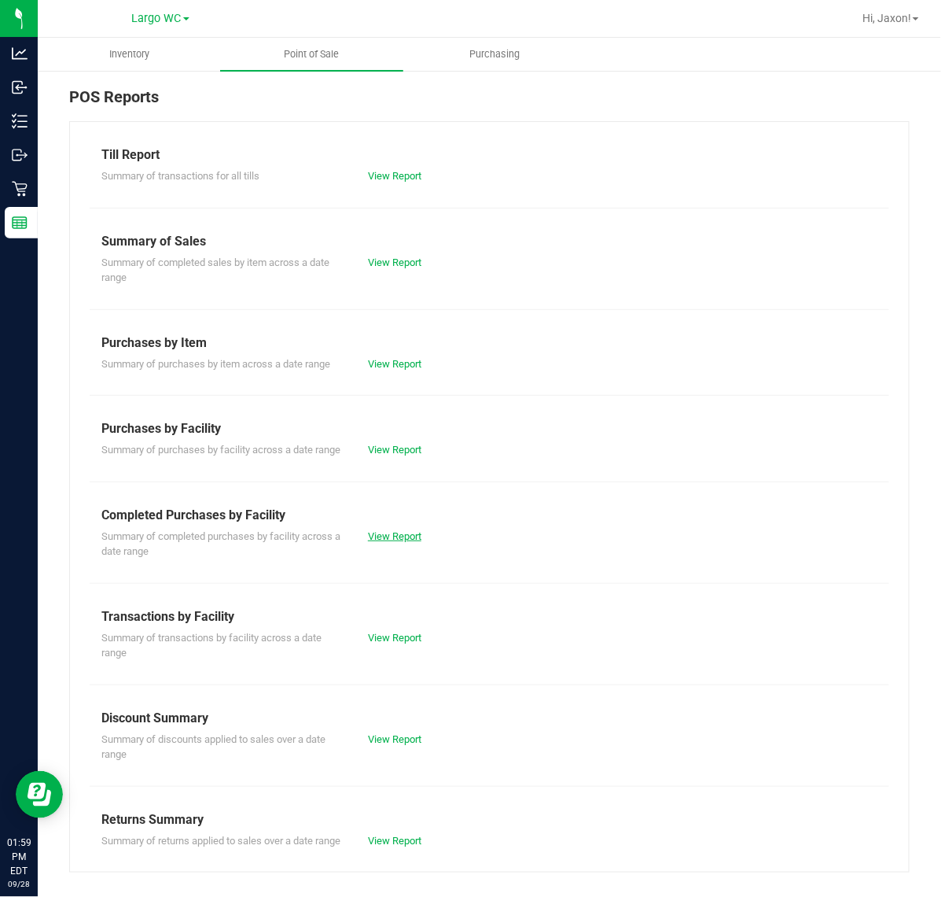
click at [390, 542] on link "View Report" at bounding box center [394, 536] width 53 height 12
